Goal: Task Accomplishment & Management: Use online tool/utility

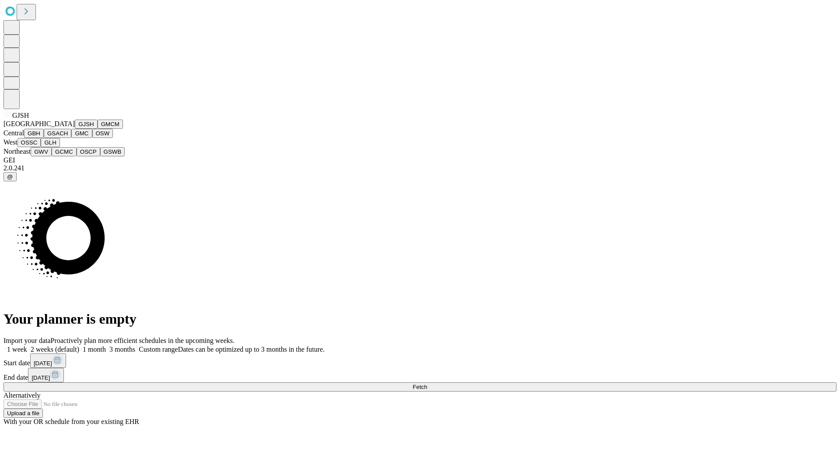
click at [75, 129] on button "GJSH" at bounding box center [86, 124] width 23 height 9
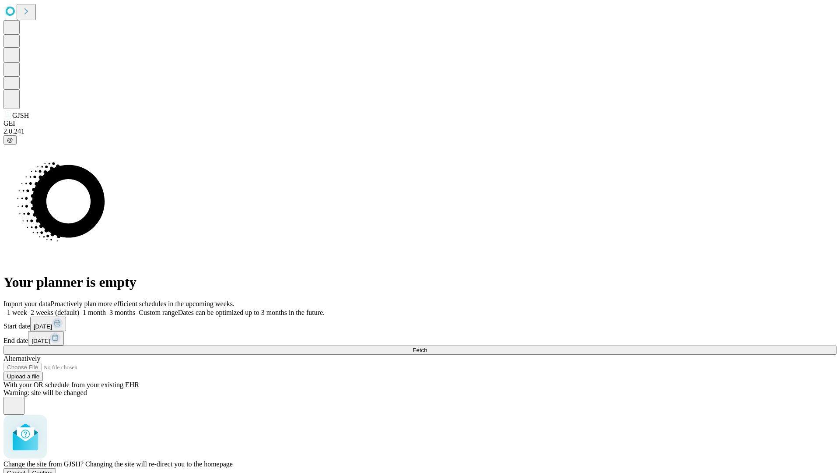
click at [53, 469] on span "Confirm" at bounding box center [42, 472] width 21 height 7
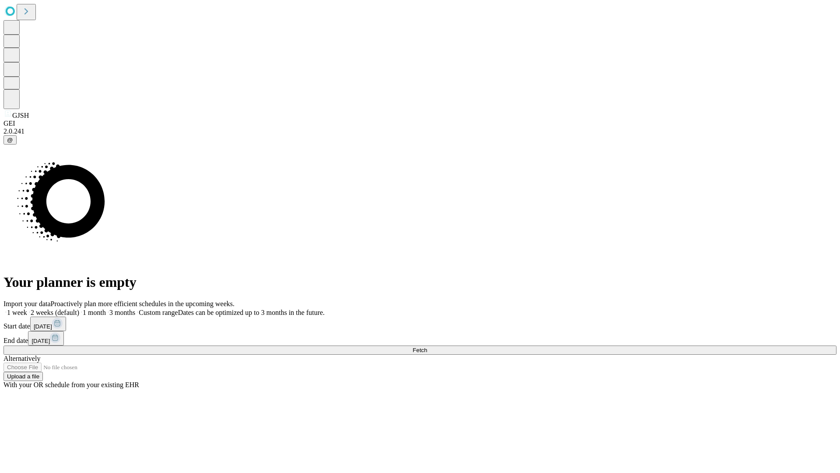
click at [27, 309] on label "1 week" at bounding box center [16, 312] width 24 height 7
click at [427, 347] on span "Fetch" at bounding box center [420, 350] width 14 height 7
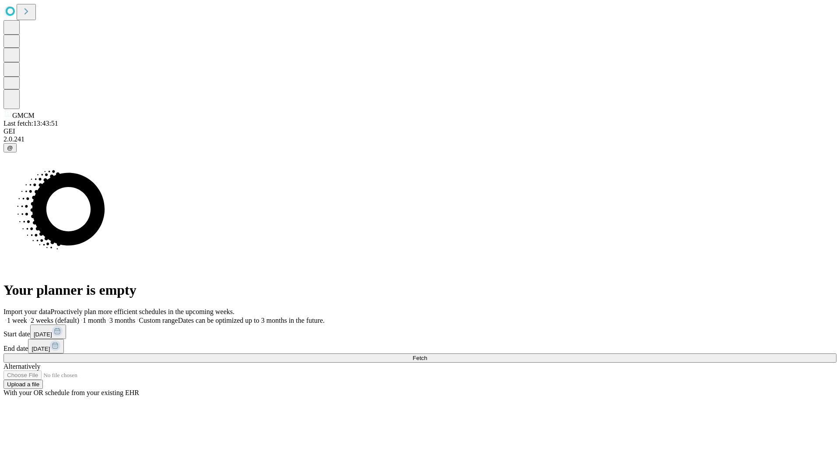
click at [27, 316] on label "1 week" at bounding box center [16, 319] width 24 height 7
click at [427, 355] on span "Fetch" at bounding box center [420, 358] width 14 height 7
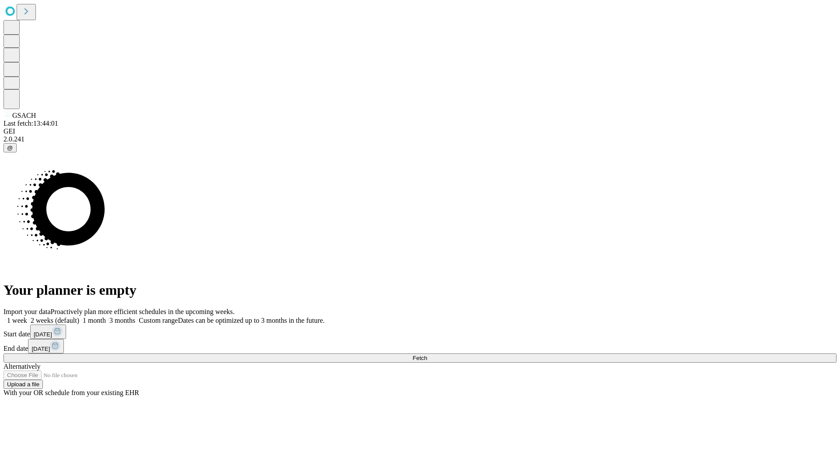
click at [27, 316] on label "1 week" at bounding box center [16, 319] width 24 height 7
click at [427, 355] on span "Fetch" at bounding box center [420, 358] width 14 height 7
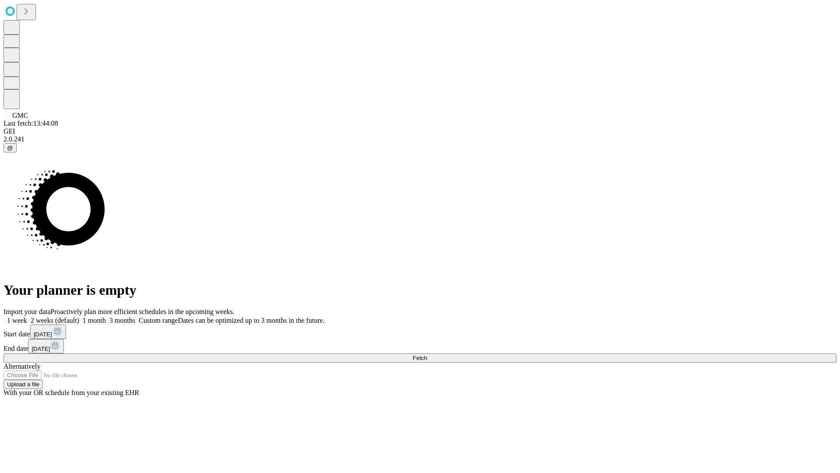
click at [27, 316] on label "1 week" at bounding box center [16, 319] width 24 height 7
click at [427, 355] on span "Fetch" at bounding box center [420, 358] width 14 height 7
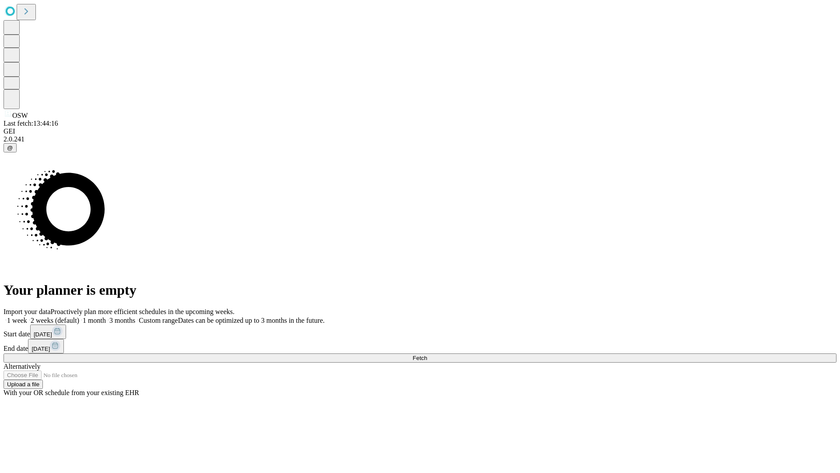
click at [27, 316] on label "1 week" at bounding box center [16, 319] width 24 height 7
click at [427, 355] on span "Fetch" at bounding box center [420, 358] width 14 height 7
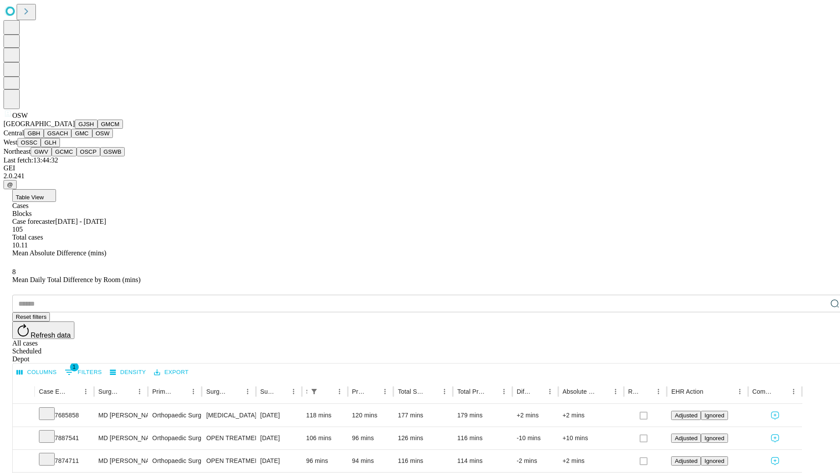
click at [41, 147] on button "OSSC" at bounding box center [30, 142] width 24 height 9
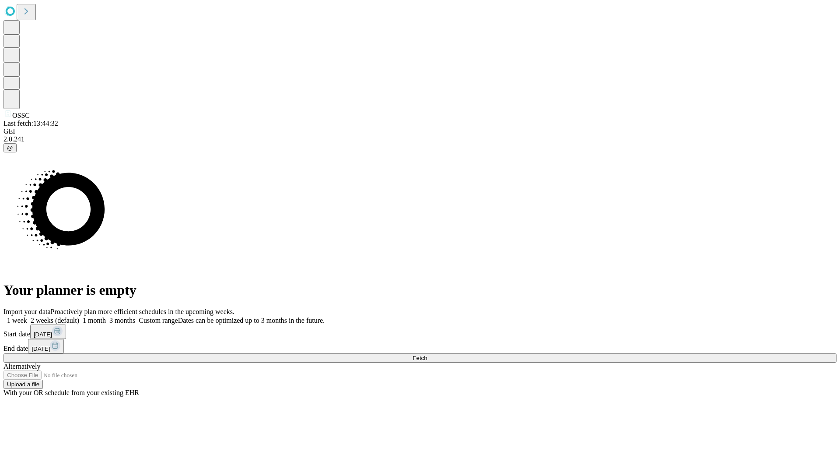
click at [27, 316] on label "1 week" at bounding box center [16, 319] width 24 height 7
click at [427, 355] on span "Fetch" at bounding box center [420, 358] width 14 height 7
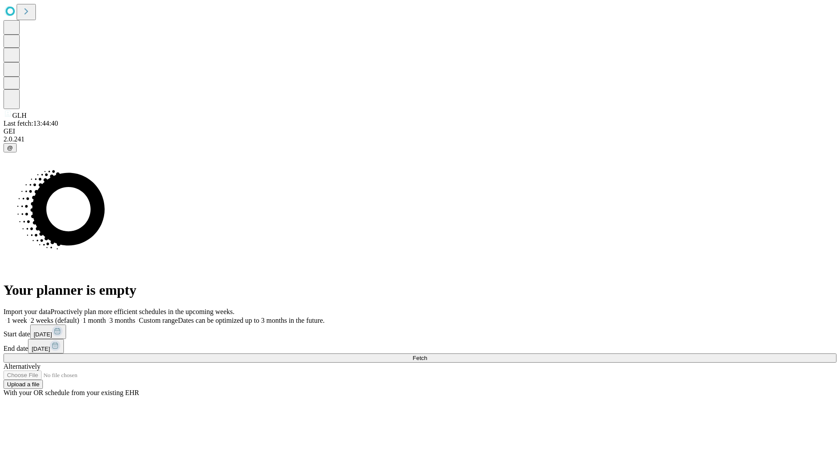
click at [27, 316] on label "1 week" at bounding box center [16, 319] width 24 height 7
click at [427, 355] on span "Fetch" at bounding box center [420, 358] width 14 height 7
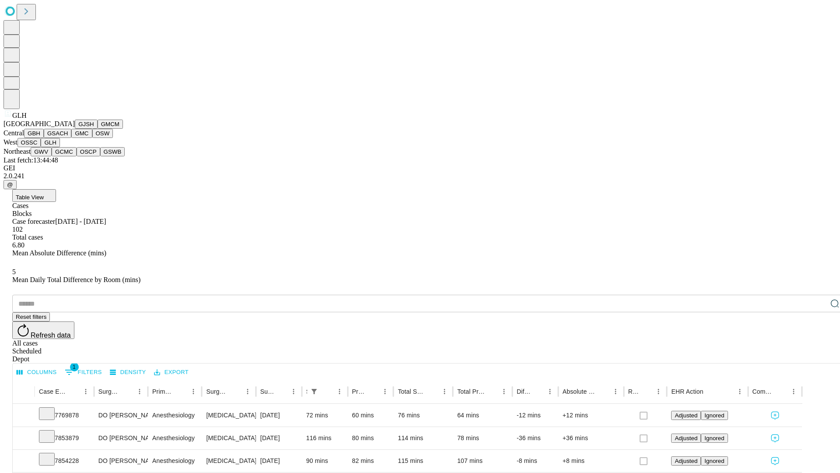
click at [52, 156] on button "GWV" at bounding box center [41, 151] width 21 height 9
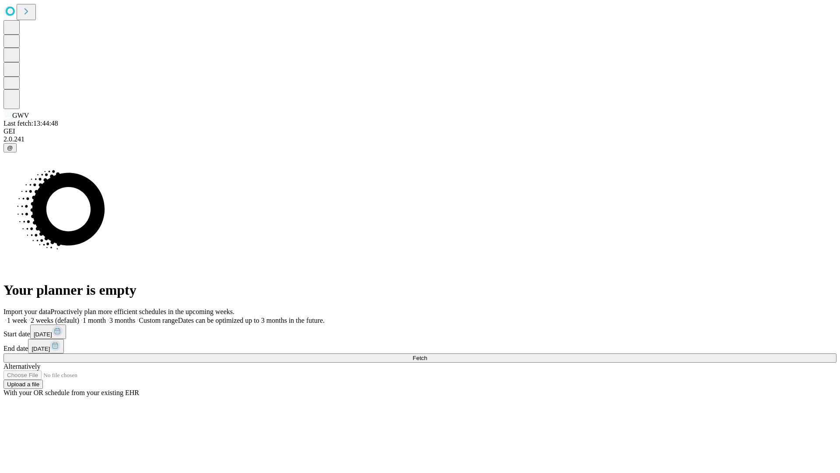
click at [27, 316] on label "1 week" at bounding box center [16, 319] width 24 height 7
click at [427, 355] on span "Fetch" at bounding box center [420, 358] width 14 height 7
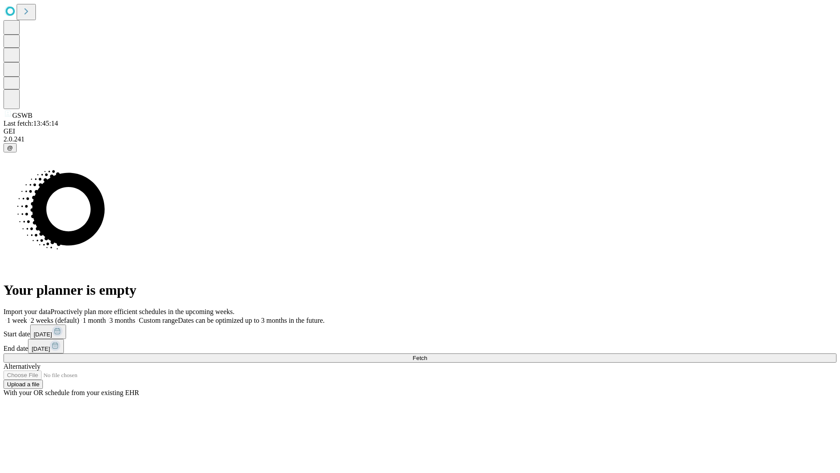
click at [27, 316] on label "1 week" at bounding box center [16, 319] width 24 height 7
click at [427, 355] on span "Fetch" at bounding box center [420, 358] width 14 height 7
